Goal: Task Accomplishment & Management: Manage account settings

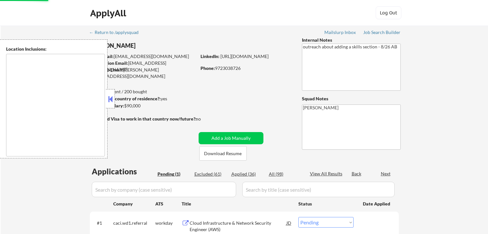
select select ""pending""
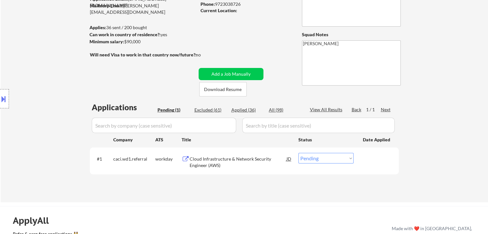
click at [74, 95] on div "Location Inclusions:" at bounding box center [57, 98] width 115 height 119
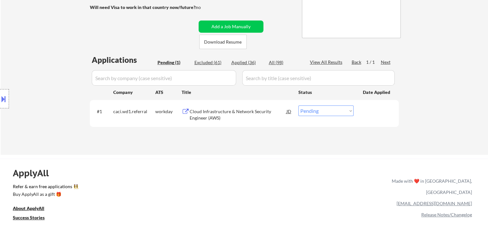
scroll to position [96, 0]
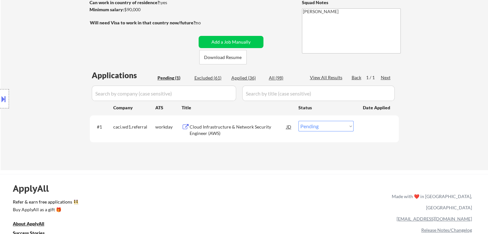
click at [223, 125] on div "Cloud Infrastructure & Network Security Engineer (AWS)" at bounding box center [238, 130] width 97 height 13
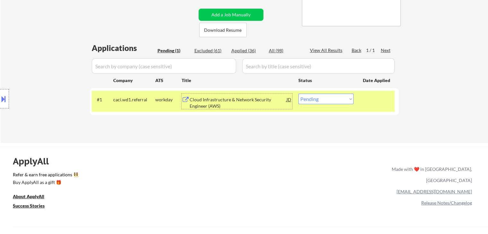
scroll to position [0, 0]
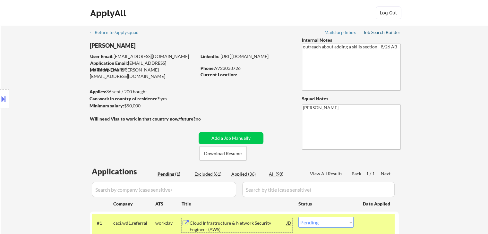
click at [395, 33] on div "Job Search Builder" at bounding box center [382, 32] width 38 height 4
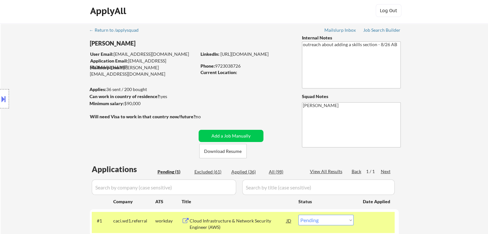
scroll to position [128, 0]
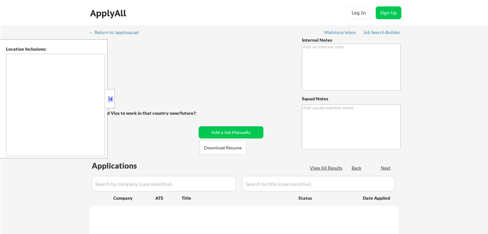
type textarea "outreach about adding a skills section - 8/26 AB"
type textarea "[PERSON_NAME]"
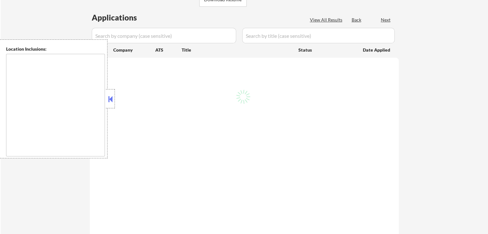
scroll to position [128, 0]
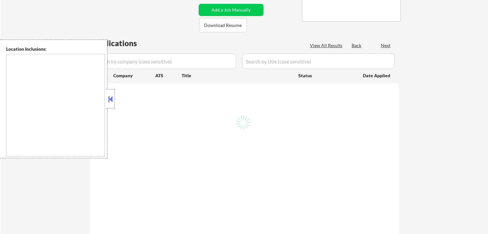
click at [110, 100] on button at bounding box center [110, 99] width 7 height 10
click at [113, 101] on button at bounding box center [110, 99] width 7 height 10
select select ""pending""
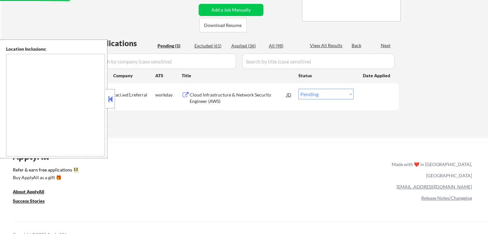
click at [112, 98] on button at bounding box center [110, 99] width 7 height 10
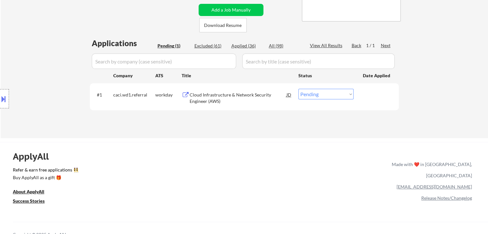
click at [30, 85] on div "Location Inclusions:" at bounding box center [57, 98] width 115 height 119
click at [203, 99] on div "Cloud Infrastructure & Network Security Engineer (AWS)" at bounding box center [238, 98] width 97 height 13
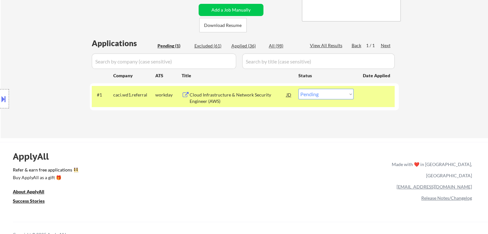
click at [53, 76] on div "Location Inclusions:" at bounding box center [57, 98] width 115 height 119
click at [53, 77] on div "Location Inclusions:" at bounding box center [57, 98] width 115 height 119
click at [354, 142] on div "ApplyAll Refer & earn free applications 👯‍♀️ Buy ApplyAll as a gift 🎁 About App…" at bounding box center [244, 192] width 488 height 100
click at [39, 69] on div "Location Inclusions:" at bounding box center [57, 98] width 115 height 119
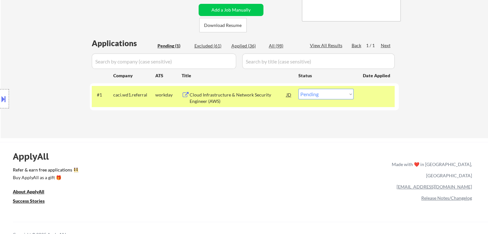
click at [45, 75] on div "Location Inclusions:" at bounding box center [57, 98] width 115 height 119
click at [46, 77] on div "Location Inclusions:" at bounding box center [57, 98] width 115 height 119
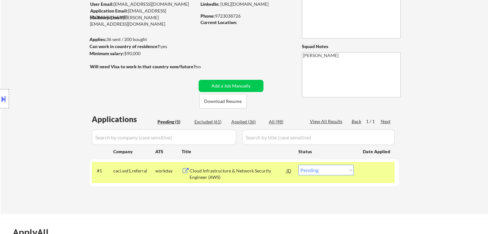
scroll to position [0, 0]
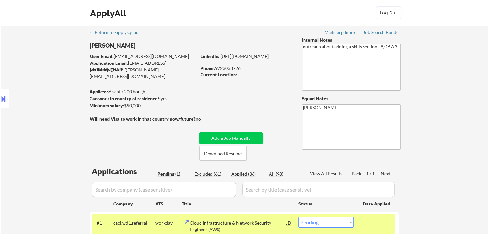
click at [18, 70] on div "Location Inclusions:" at bounding box center [57, 98] width 115 height 119
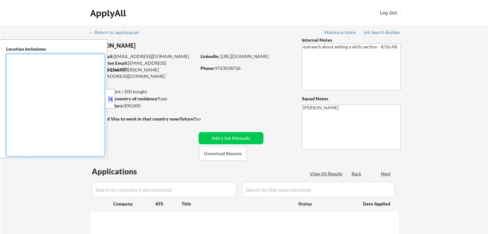
click at [22, 94] on textarea at bounding box center [55, 105] width 99 height 103
select select ""pending""
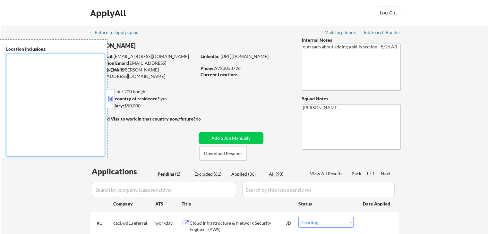
click at [112, 102] on button at bounding box center [110, 99] width 7 height 10
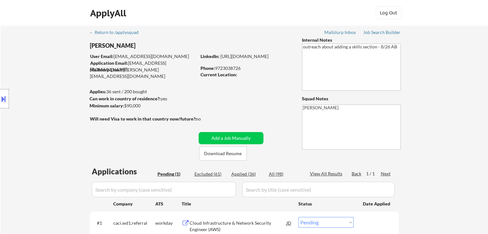
click at [55, 91] on div "Location Inclusions:" at bounding box center [57, 98] width 115 height 119
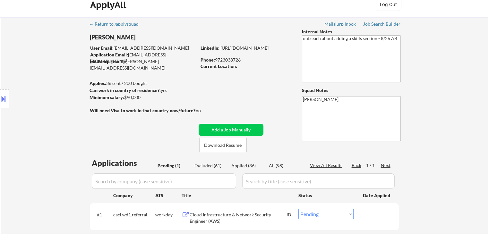
scroll to position [32, 0]
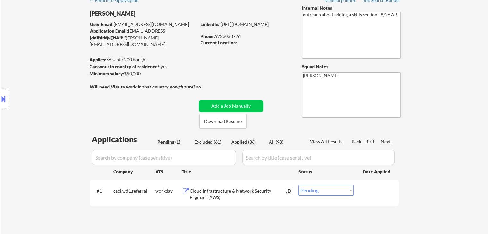
click at [51, 99] on div "Location Inclusions:" at bounding box center [57, 98] width 115 height 119
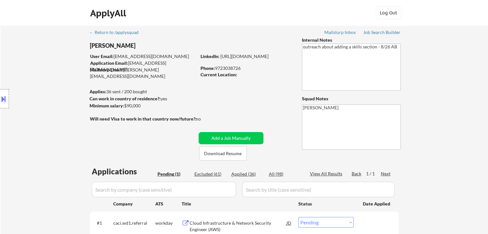
click at [51, 100] on div "Location Inclusions:" at bounding box center [57, 98] width 115 height 119
drag, startPoint x: 128, startPoint y: 104, endPoint x: 79, endPoint y: 92, distance: 50.9
click at [79, 92] on body "← Return to /applysquad Mailslurp Inbox Job Search Builder Duy Vo User Email: h…" at bounding box center [244, 117] width 488 height 234
click at [68, 98] on div "Location Inclusions:" at bounding box center [57, 98] width 115 height 119
click at [156, 106] on div "Minimum salary: $90,000" at bounding box center [142, 106] width 107 height 6
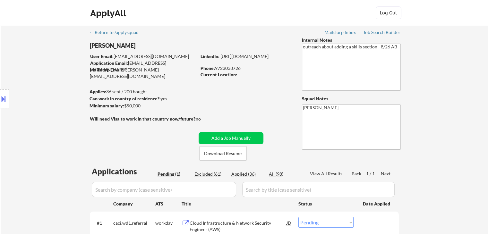
drag, startPoint x: 141, startPoint y: 106, endPoint x: 89, endPoint y: 109, distance: 51.8
click at [125, 103] on div "Minimum salary: $90,000" at bounding box center [142, 106] width 107 height 6
click at [75, 109] on div "Location Inclusions:" at bounding box center [57, 98] width 115 height 119
click at [77, 109] on div "Location Inclusions:" at bounding box center [57, 98] width 115 height 119
click at [78, 109] on div "Location Inclusions:" at bounding box center [57, 98] width 115 height 119
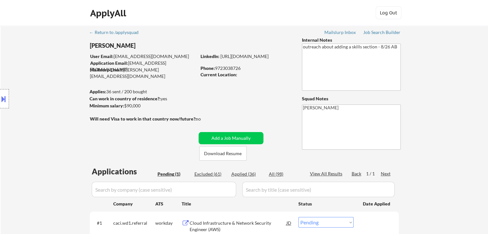
click at [78, 109] on div "Location Inclusions:" at bounding box center [57, 98] width 115 height 119
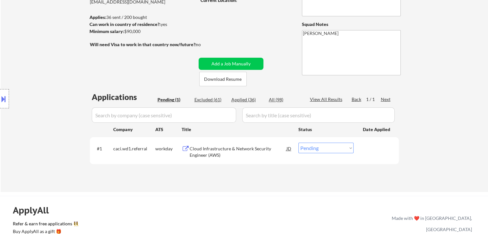
scroll to position [96, 0]
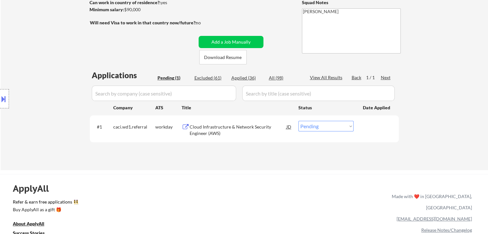
click at [67, 113] on div "Location Inclusions:" at bounding box center [57, 98] width 115 height 119
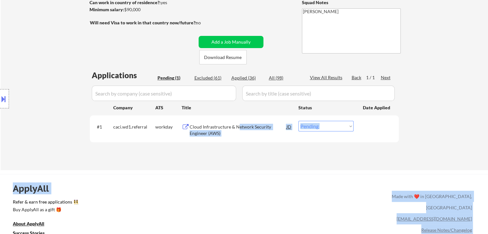
drag, startPoint x: 127, startPoint y: 128, endPoint x: 239, endPoint y: 148, distance: 113.4
click at [236, 129] on body "← Return to /applysquad Mailslurp Inbox Job Search Builder Duy Vo User Email: h…" at bounding box center [244, 21] width 488 height 234
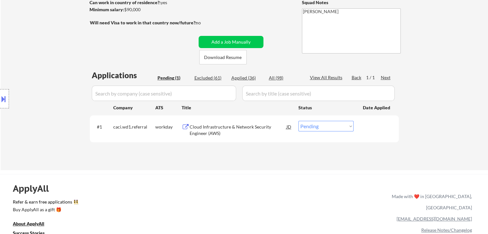
click at [240, 155] on div "Applications Pending (1) Excluded (61) Applied (36) All (98) View All Results B…" at bounding box center [244, 114] width 309 height 88
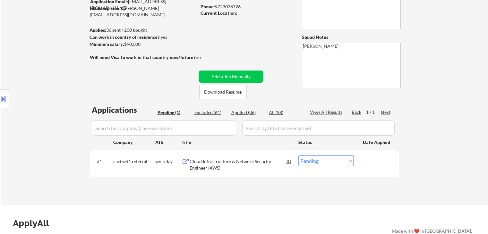
scroll to position [32, 0]
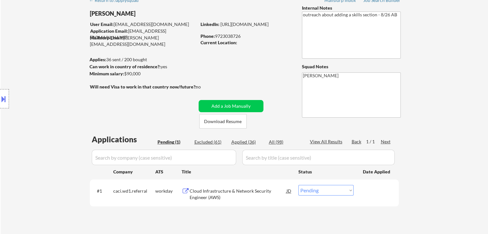
click at [65, 94] on div "Location Inclusions:" at bounding box center [57, 98] width 115 height 119
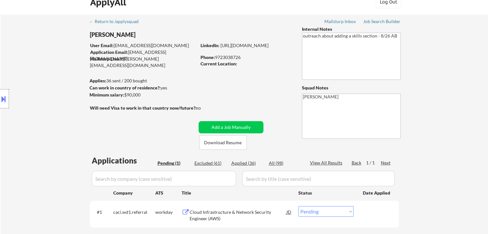
scroll to position [0, 0]
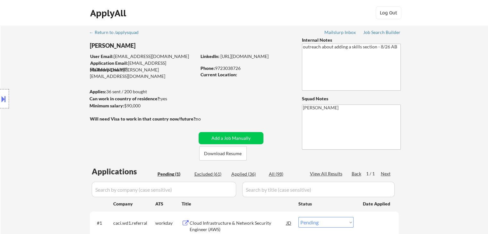
click at [27, 79] on div "Location Inclusions:" at bounding box center [57, 98] width 115 height 119
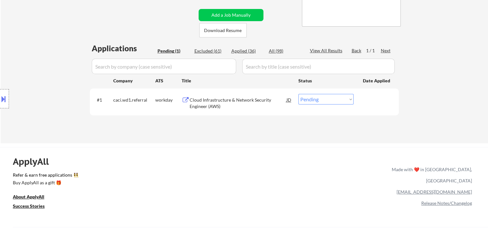
scroll to position [128, 0]
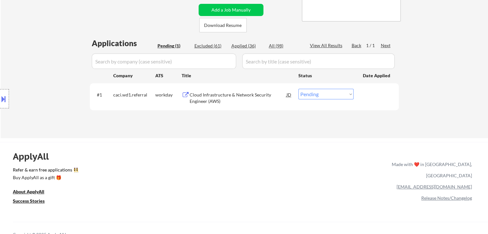
click at [29, 49] on div "Location Inclusions:" at bounding box center [57, 98] width 115 height 119
